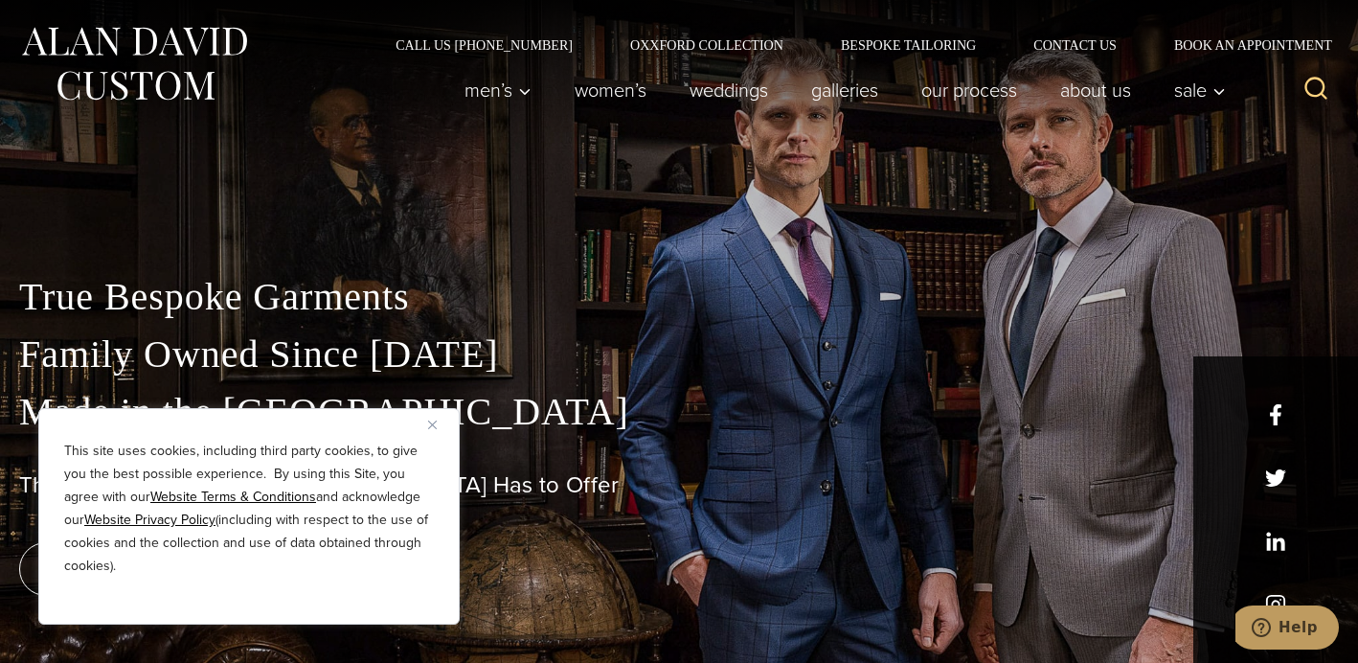
click at [434, 423] on img "Close" at bounding box center [432, 424] width 9 height 9
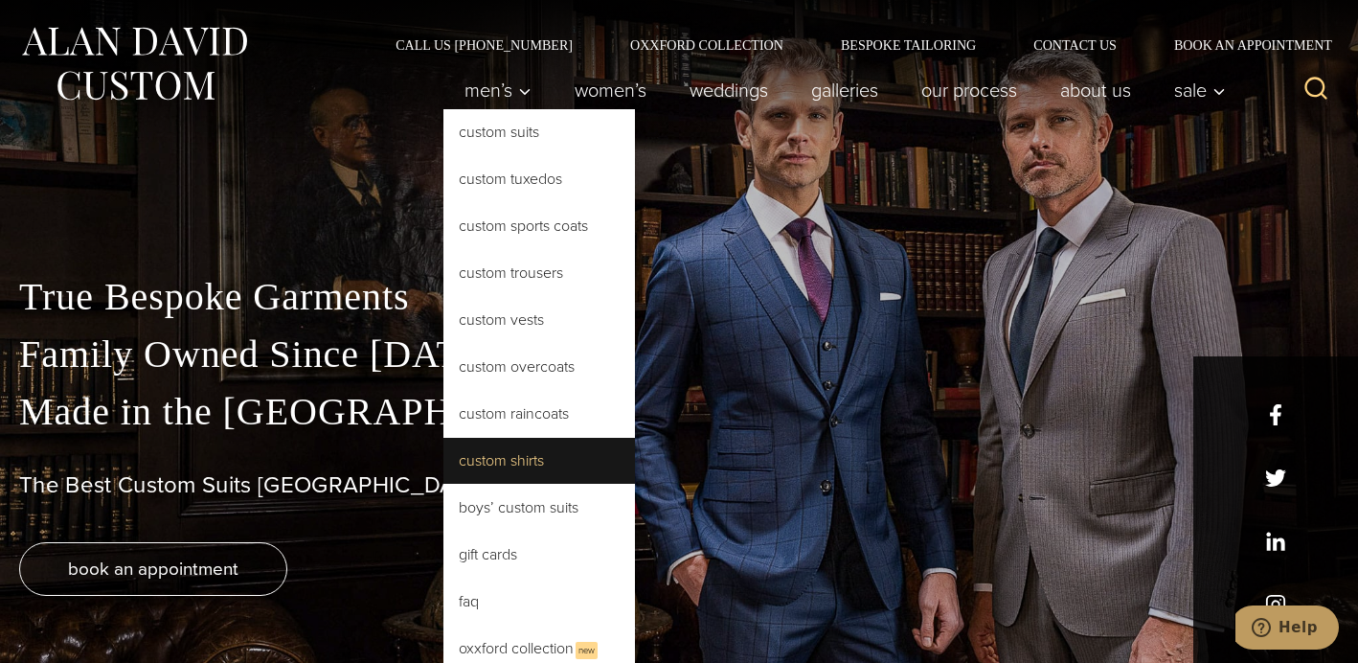
click at [510, 451] on link "Custom Shirts" at bounding box center [539, 461] width 192 height 46
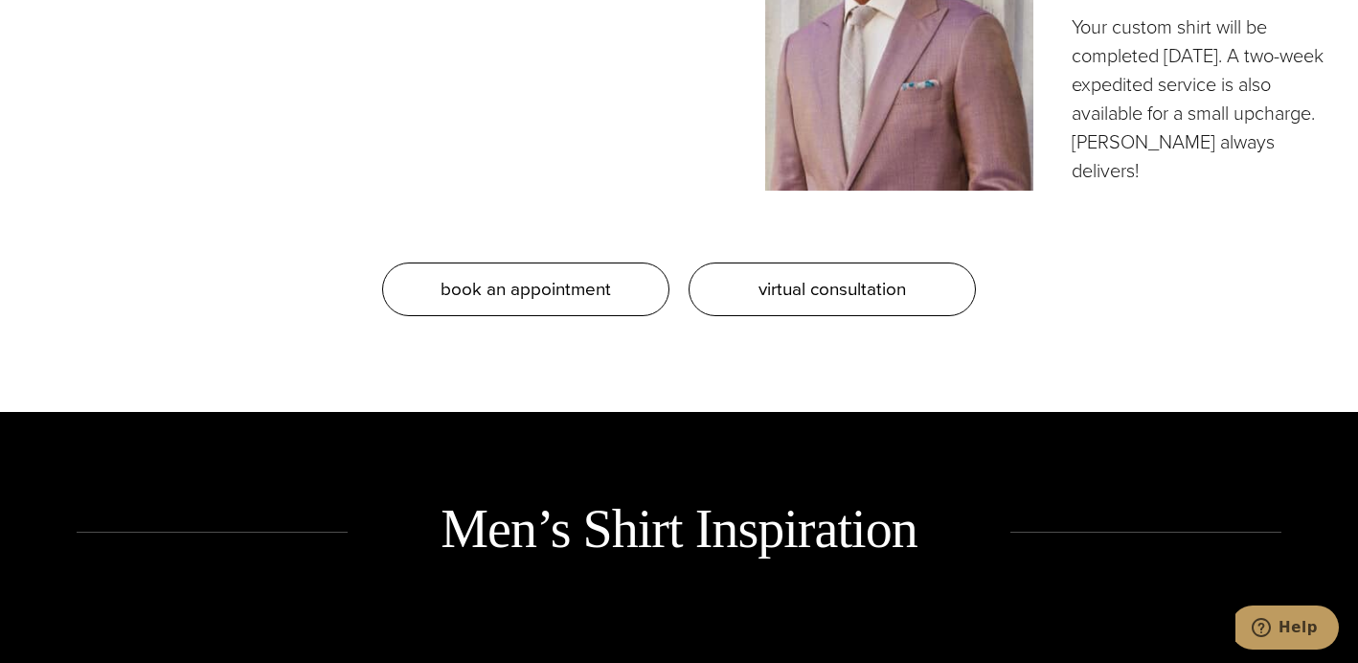
scroll to position [1942, 0]
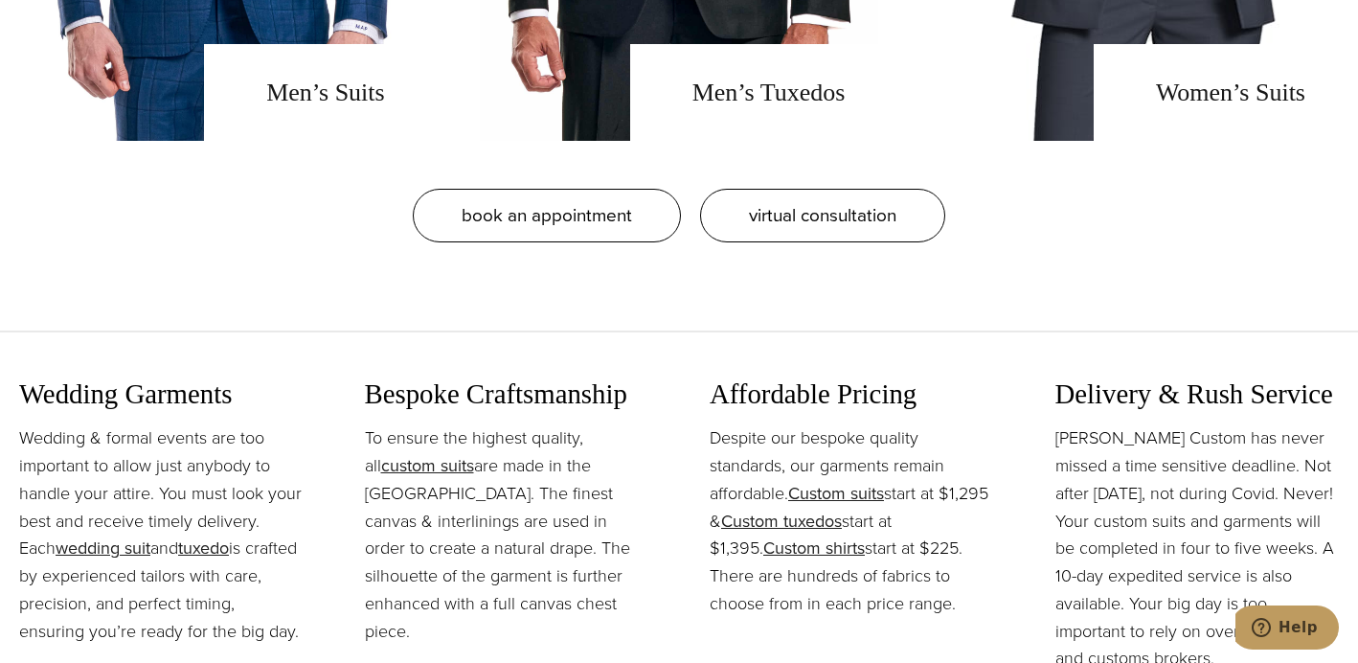
scroll to position [1572, 0]
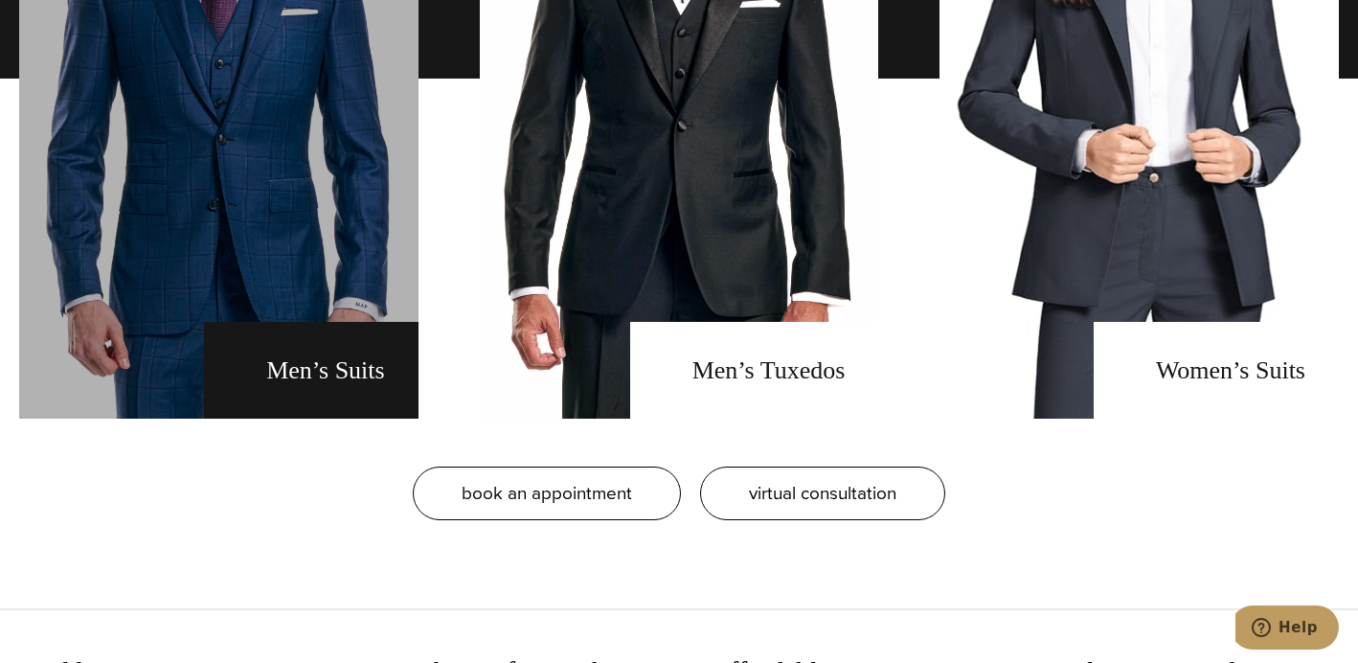
click at [317, 401] on link "men's suits" at bounding box center [218, 79] width 399 height 680
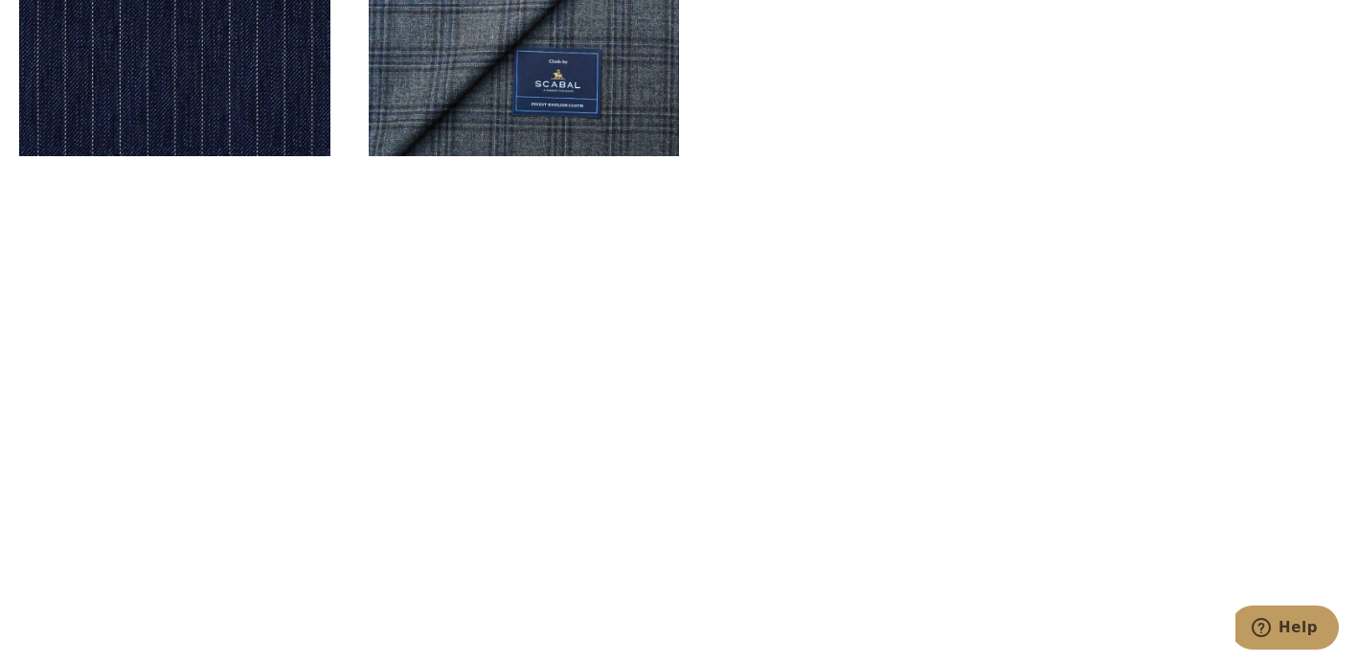
scroll to position [5873, 0]
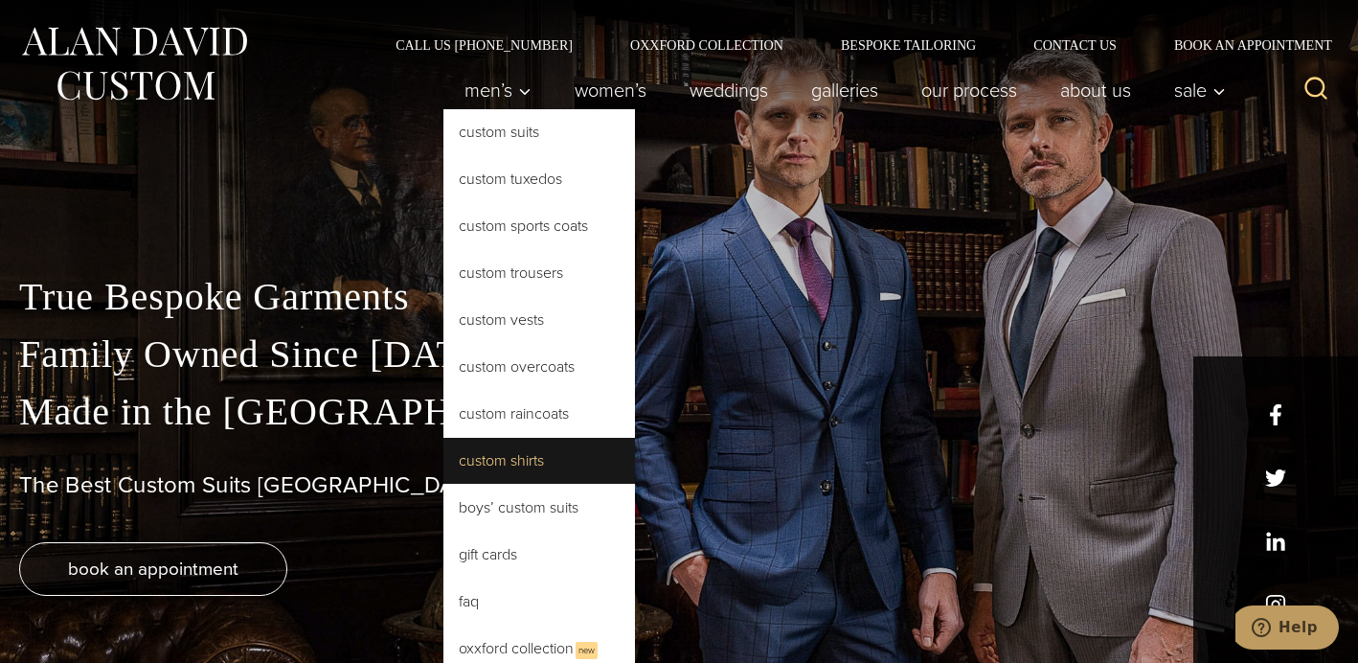
click at [521, 459] on link "Custom Shirts" at bounding box center [539, 461] width 192 height 46
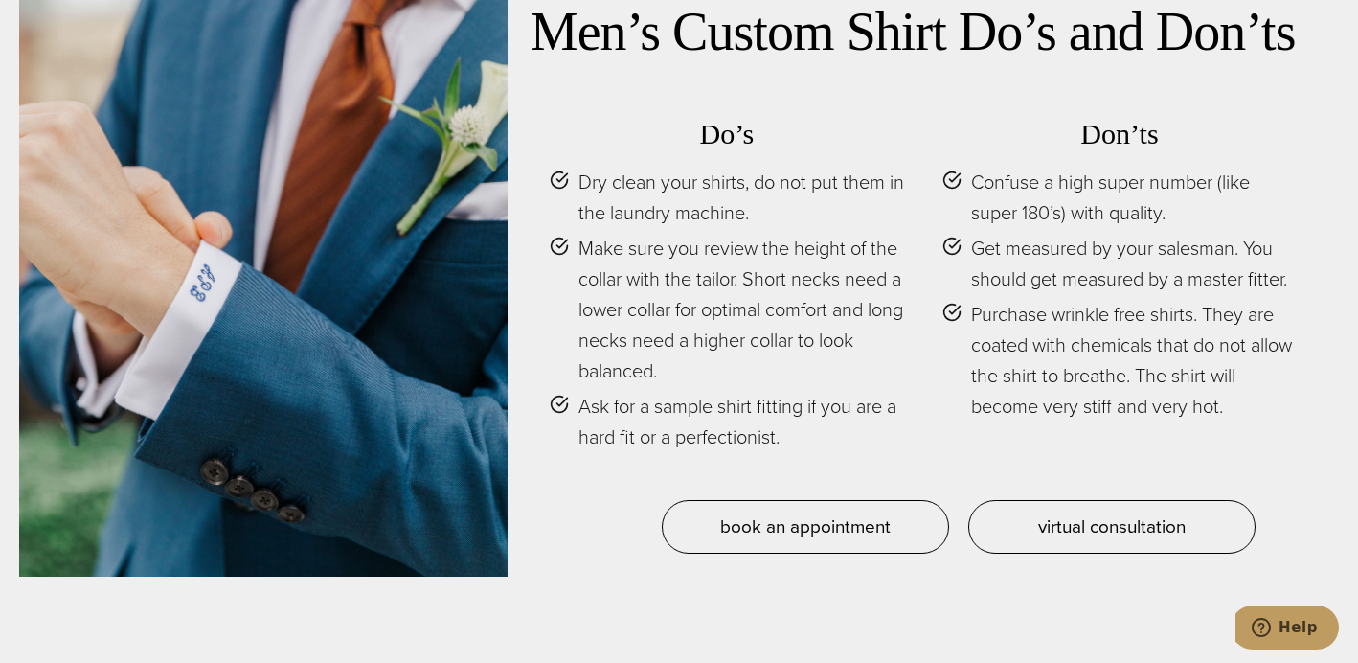
scroll to position [7903, 0]
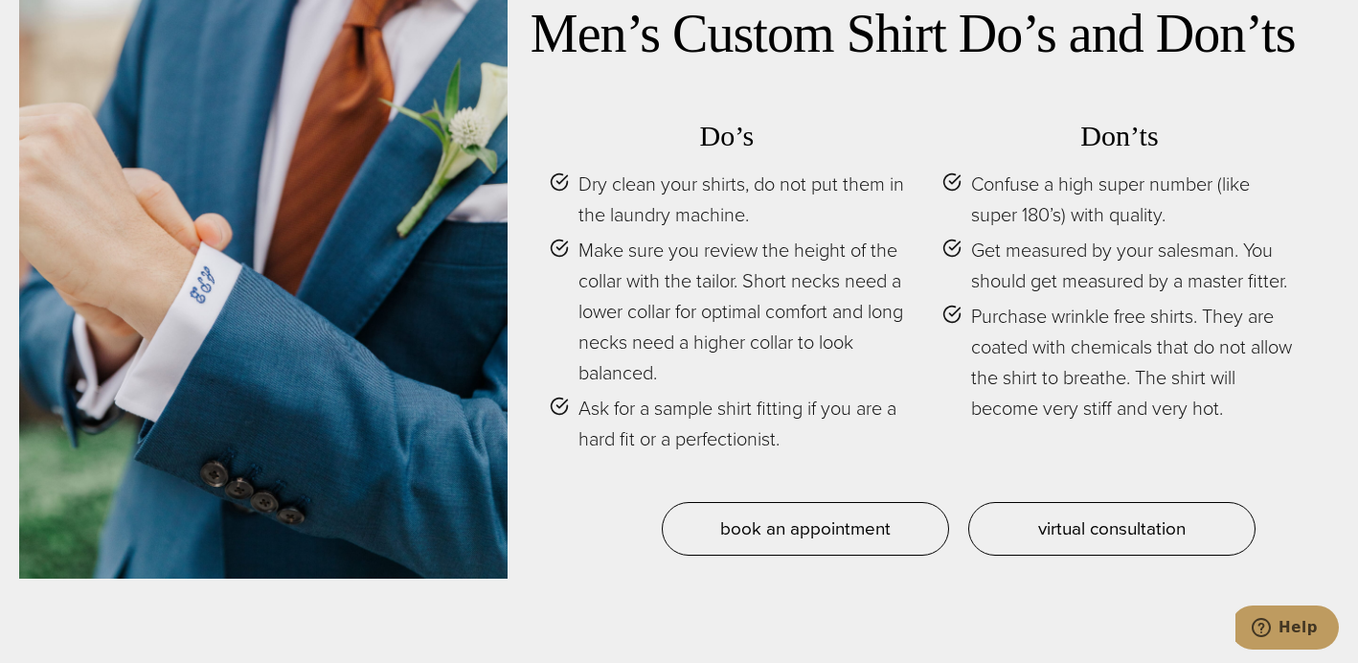
click at [840, 418] on span "Ask for a sample shirt fitting if you are a hard fit or a perfectionist." at bounding box center [741, 423] width 326 height 61
drag, startPoint x: 672, startPoint y: 439, endPoint x: 702, endPoint y: 440, distance: 29.7
click at [702, 440] on span "Ask for a sample shirt fitting if you are a hard fit or a perfectionist." at bounding box center [741, 423] width 326 height 61
drag, startPoint x: 619, startPoint y: 408, endPoint x: 795, endPoint y: 414, distance: 176.3
click at [795, 414] on span "Ask for a sample shirt fitting if you are a hard fit or a perfectionist." at bounding box center [741, 423] width 326 height 61
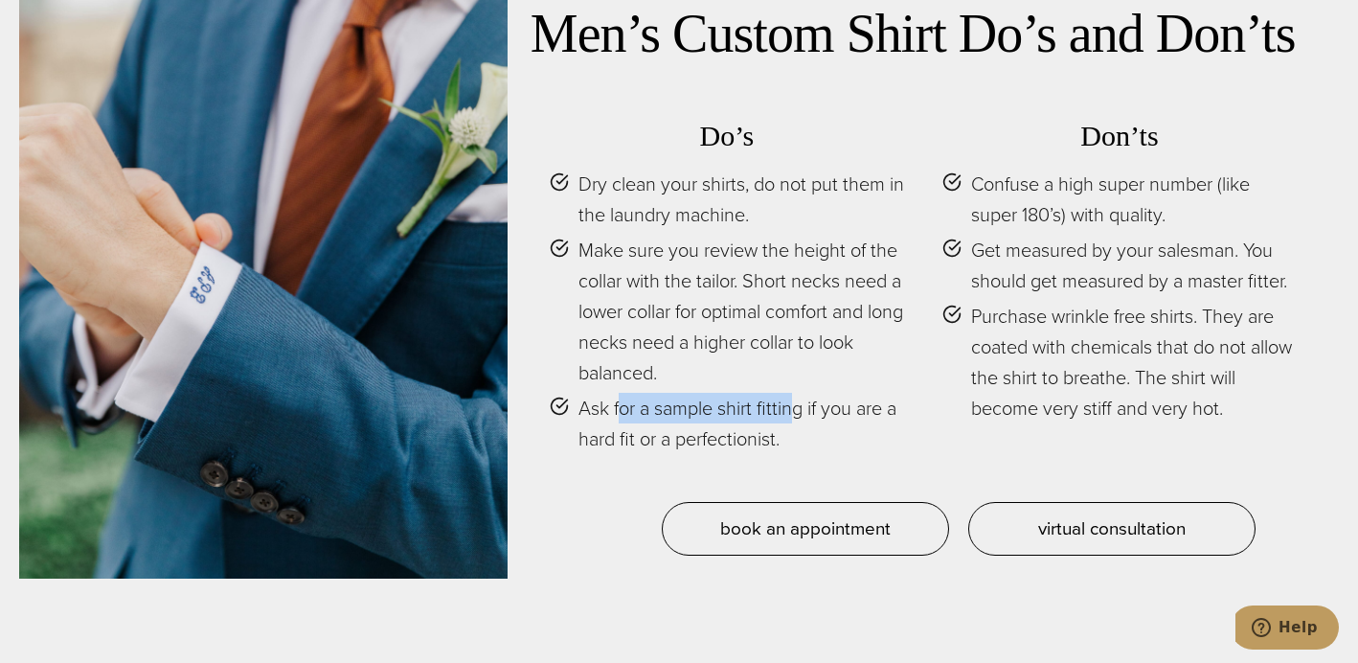
click at [795, 414] on span "Ask for a sample shirt fitting if you are a hard fit or a perfectionist." at bounding box center [741, 423] width 326 height 61
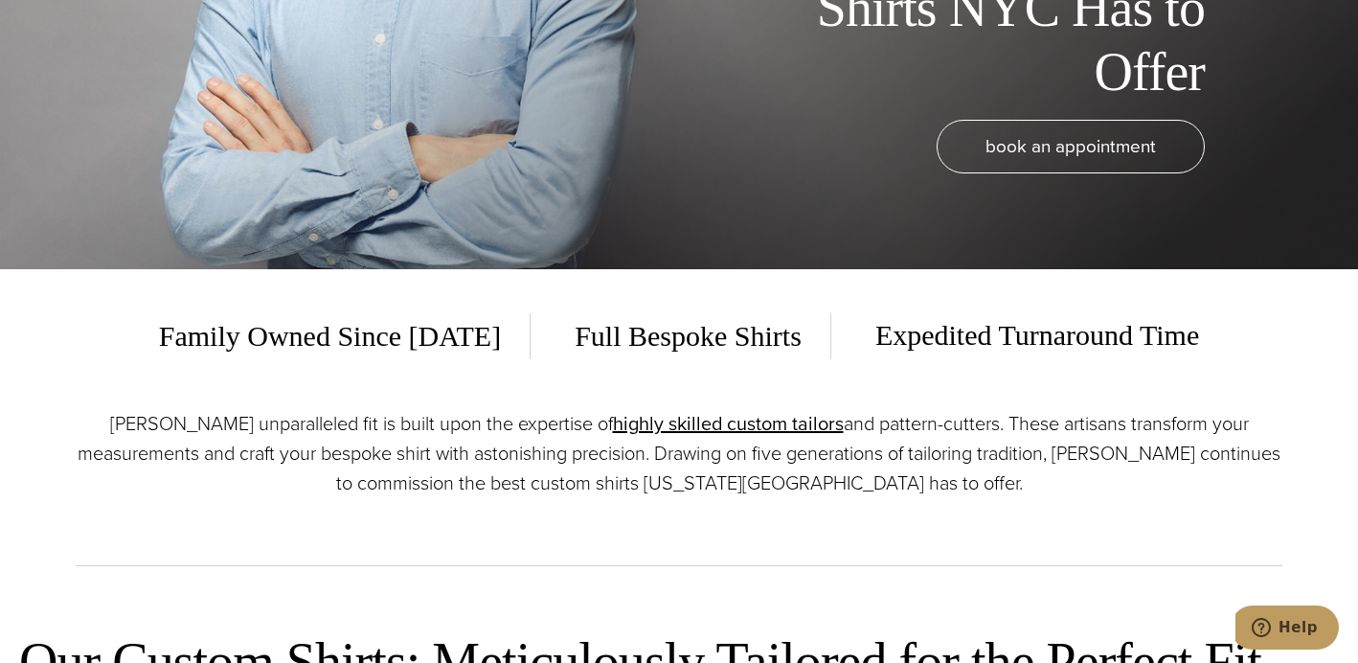
scroll to position [0, 0]
